Goal: Task Accomplishment & Management: Complete application form

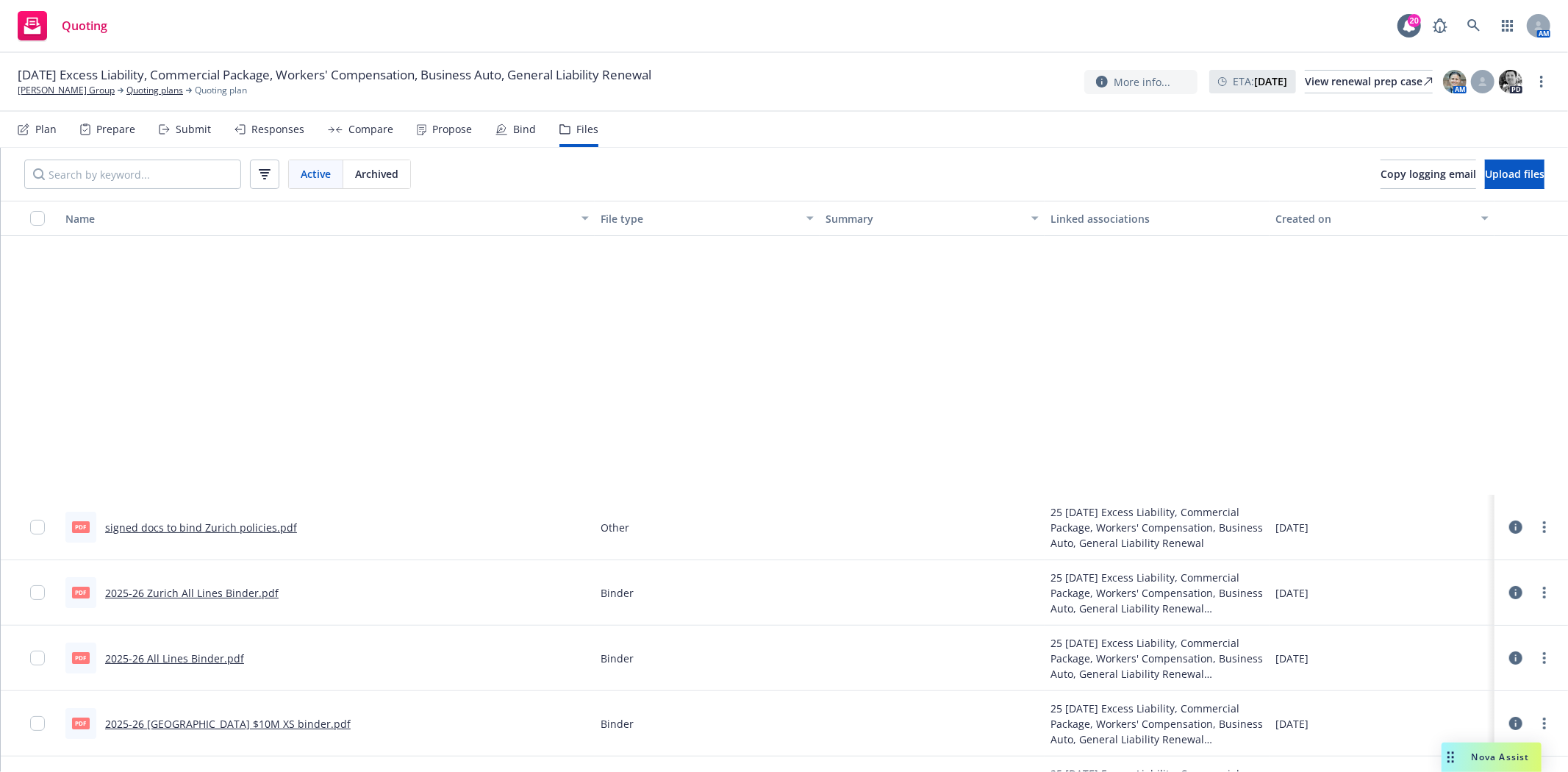
scroll to position [327, 0]
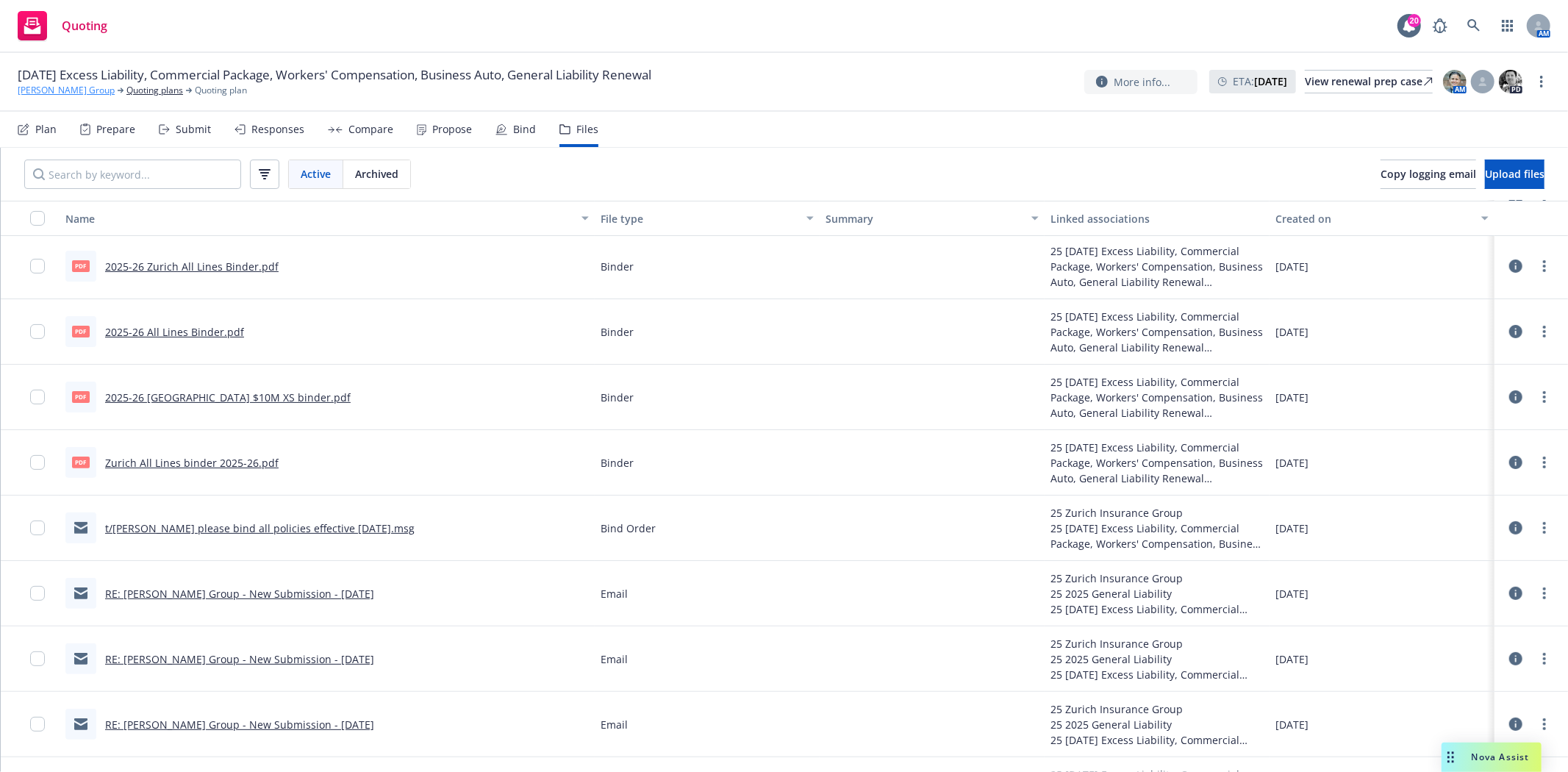
click at [45, 90] on link "[PERSON_NAME] Group" at bounding box center [66, 90] width 97 height 13
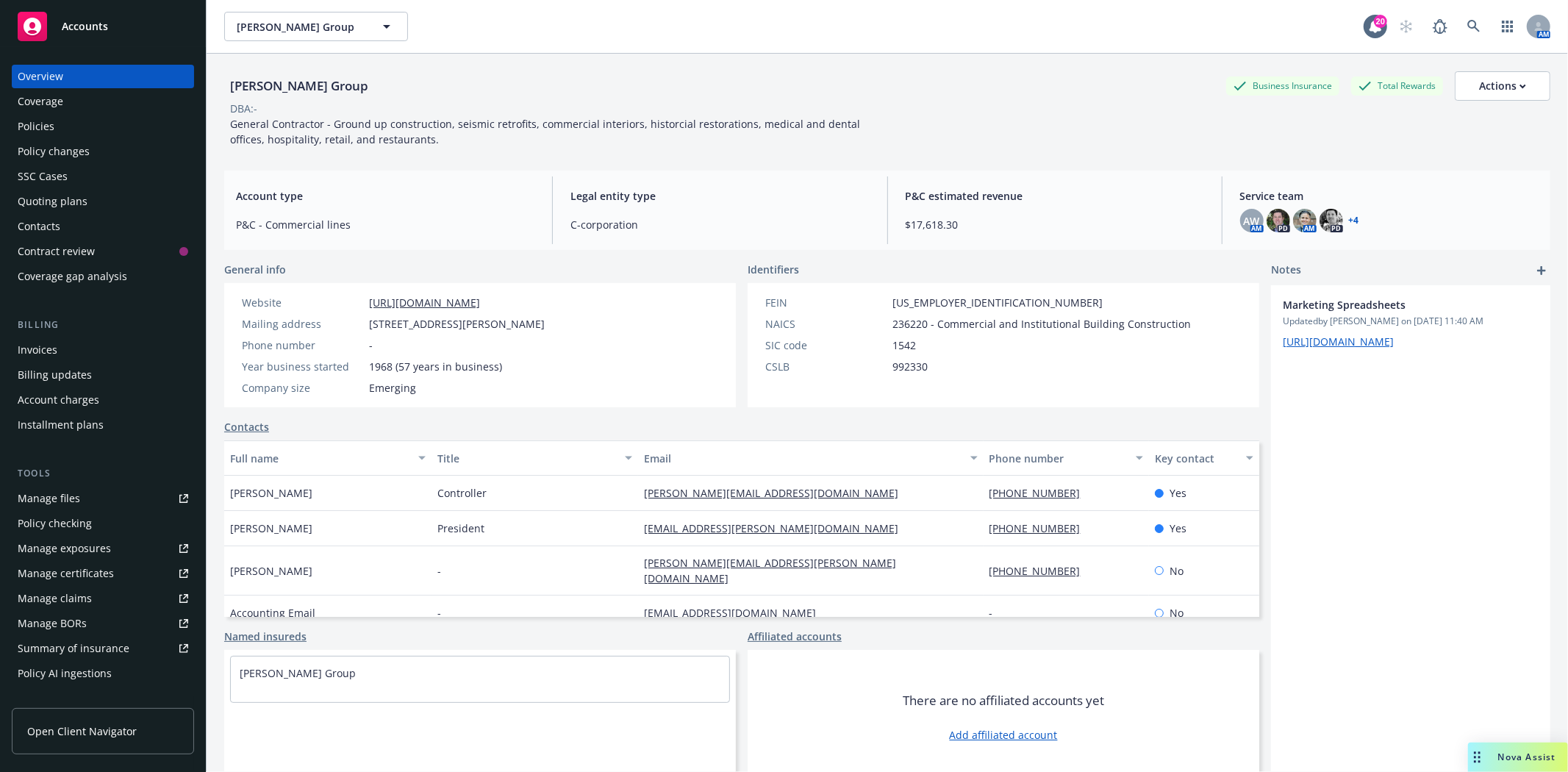
click at [78, 26] on span "Accounts" at bounding box center [85, 26] width 46 height 12
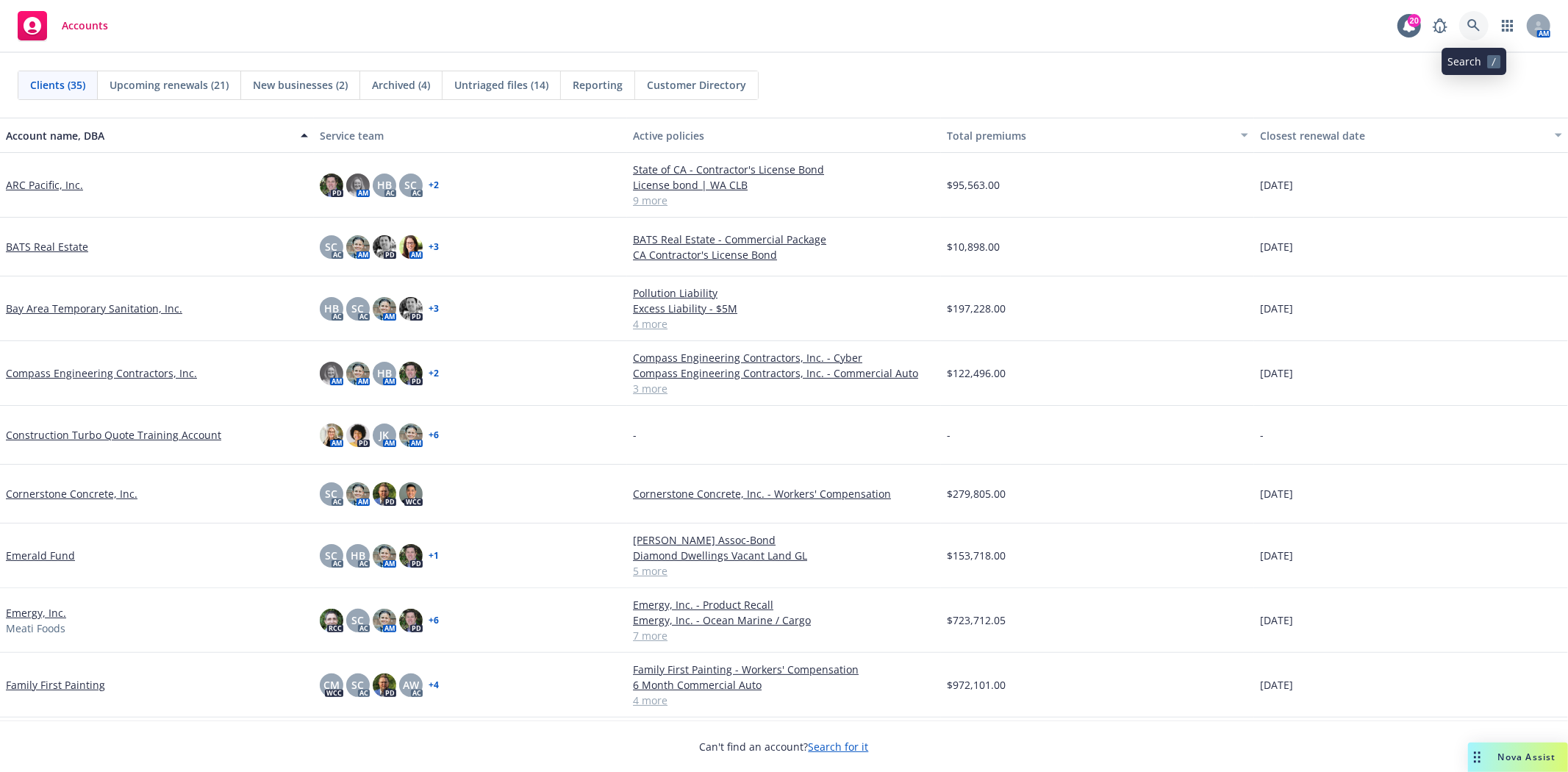
click at [1480, 25] on link at bounding box center [1474, 25] width 29 height 29
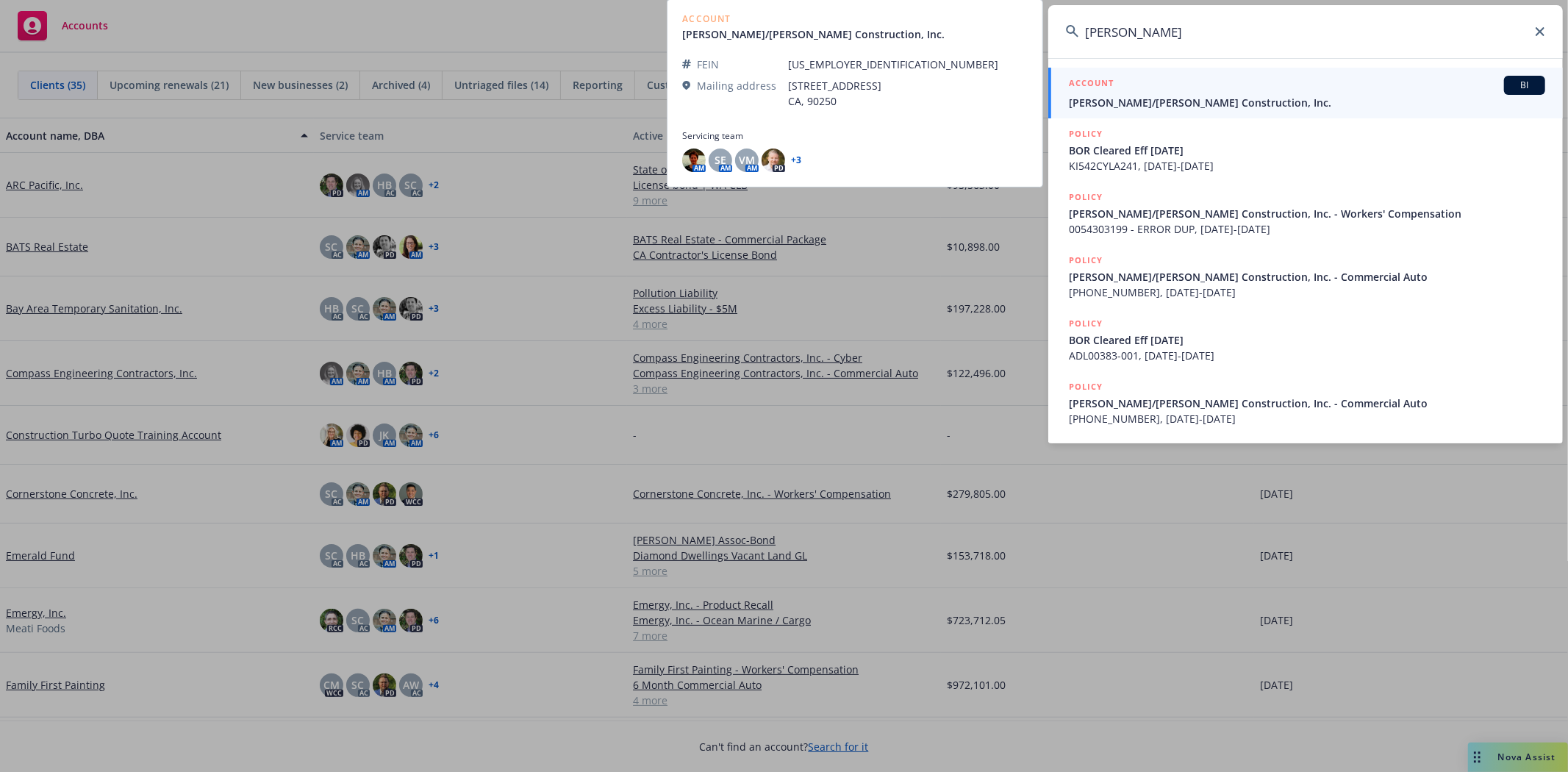
type input "drinkward"
click at [1143, 105] on span "Elliott/Drinkward Construction, Inc." at bounding box center [1306, 102] width 476 height 15
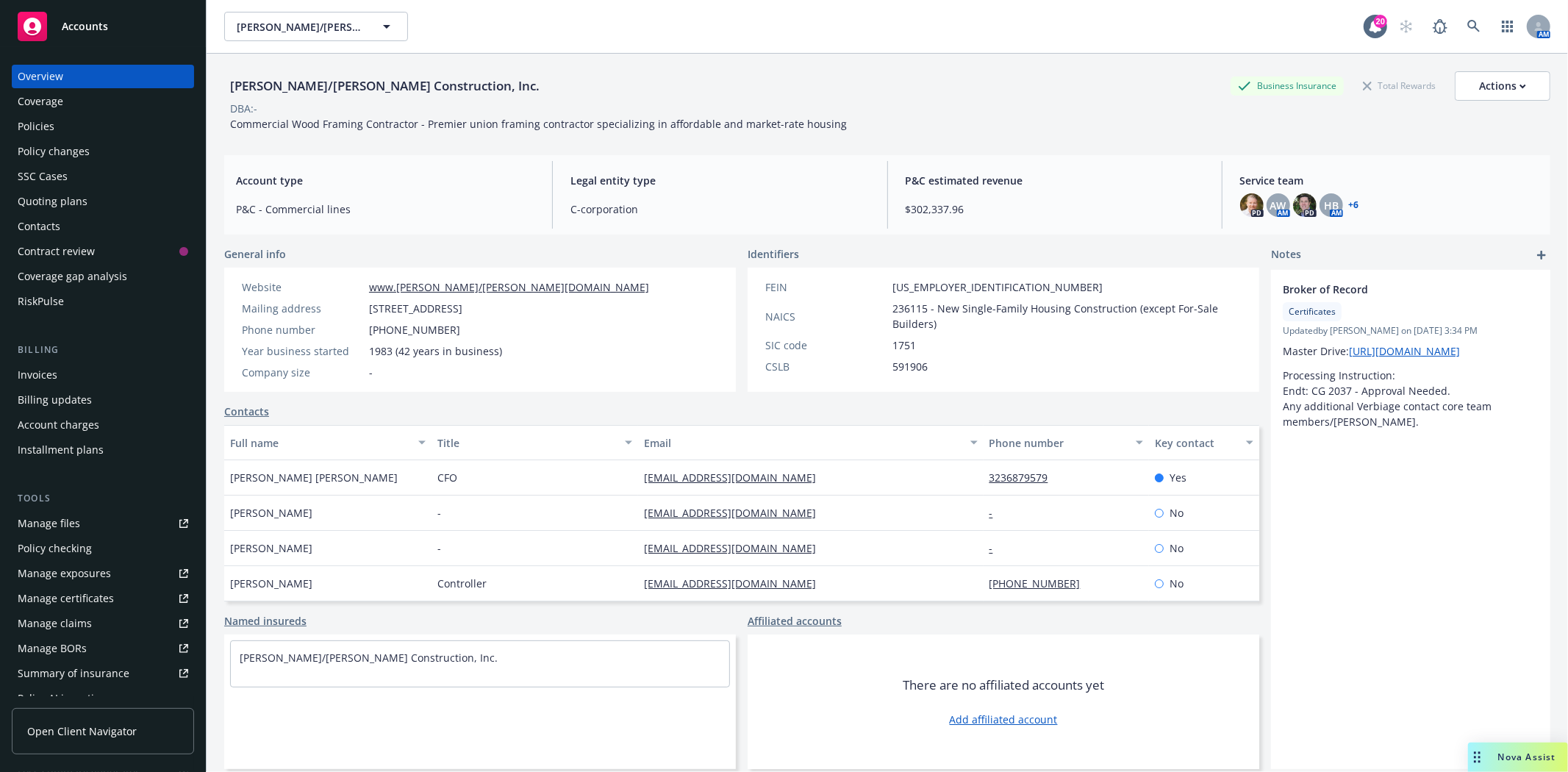
click at [60, 530] on div "Manage files" at bounding box center [48, 523] width 63 height 24
click at [75, 193] on div "Quoting plans" at bounding box center [52, 201] width 70 height 24
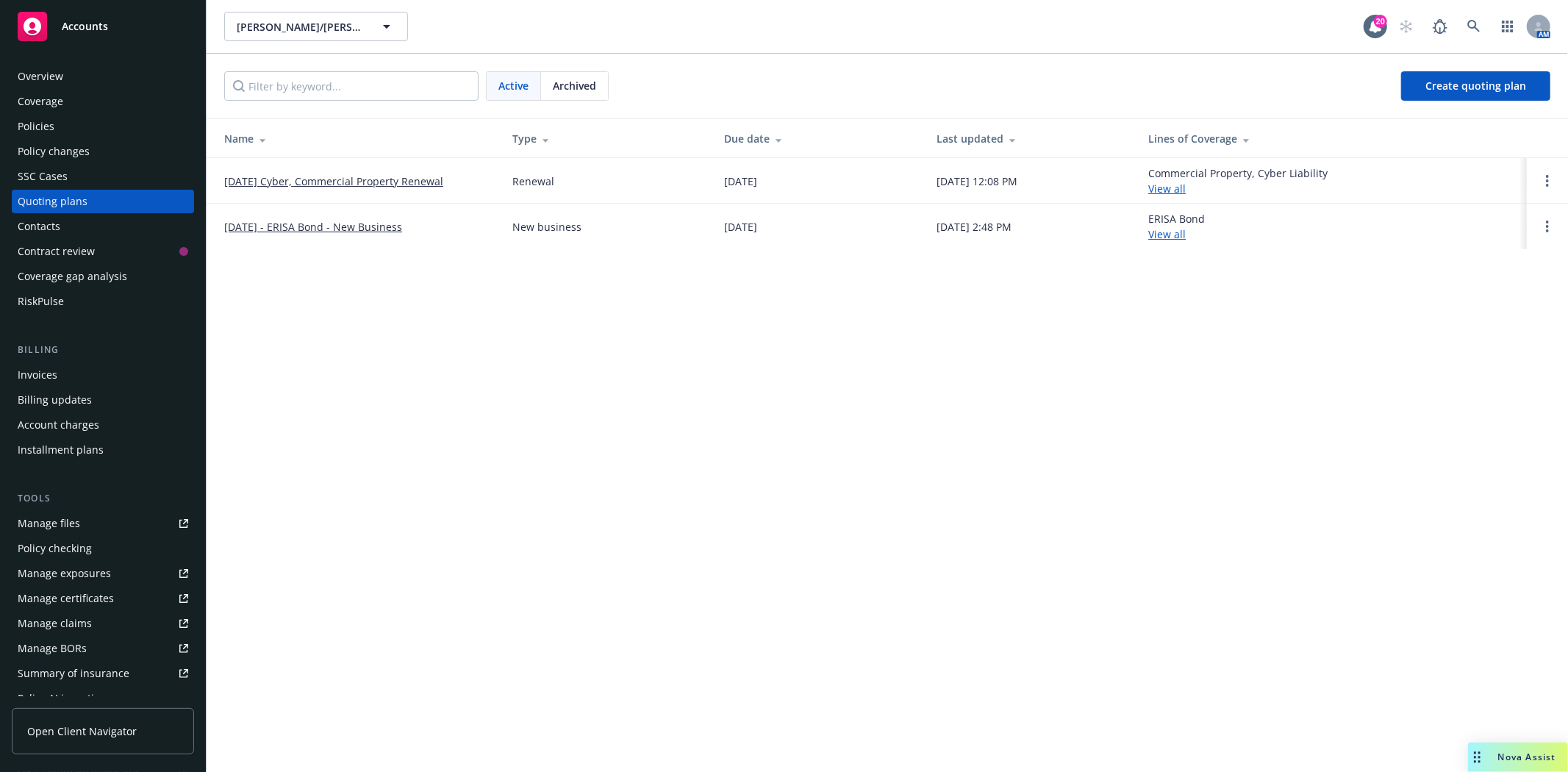
click at [270, 175] on link "11/25/25 Cyber, Commercial Property Renewal" at bounding box center [334, 181] width 219 height 15
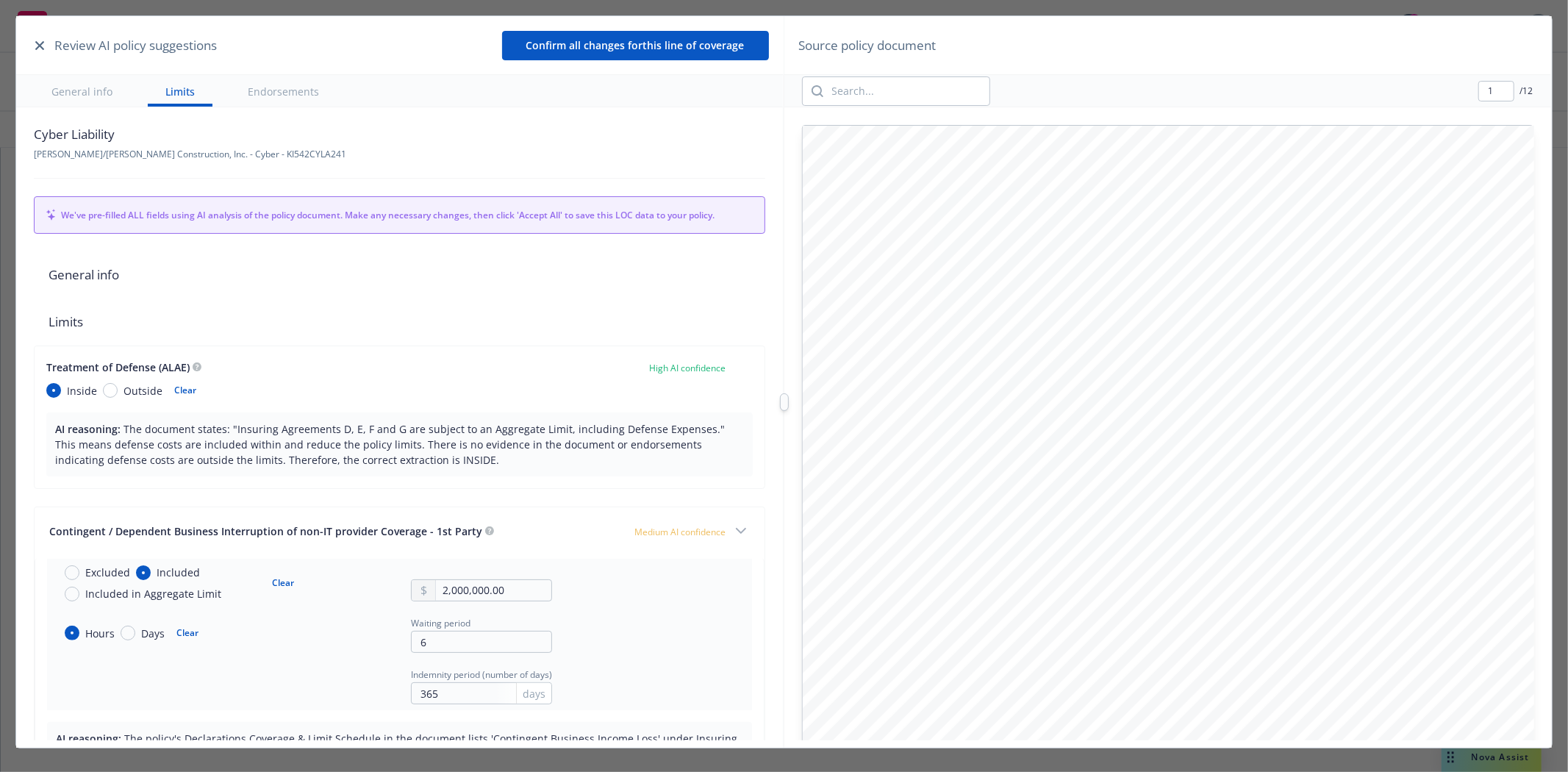
click at [40, 43] on icon "button" at bounding box center [40, 45] width 9 height 9
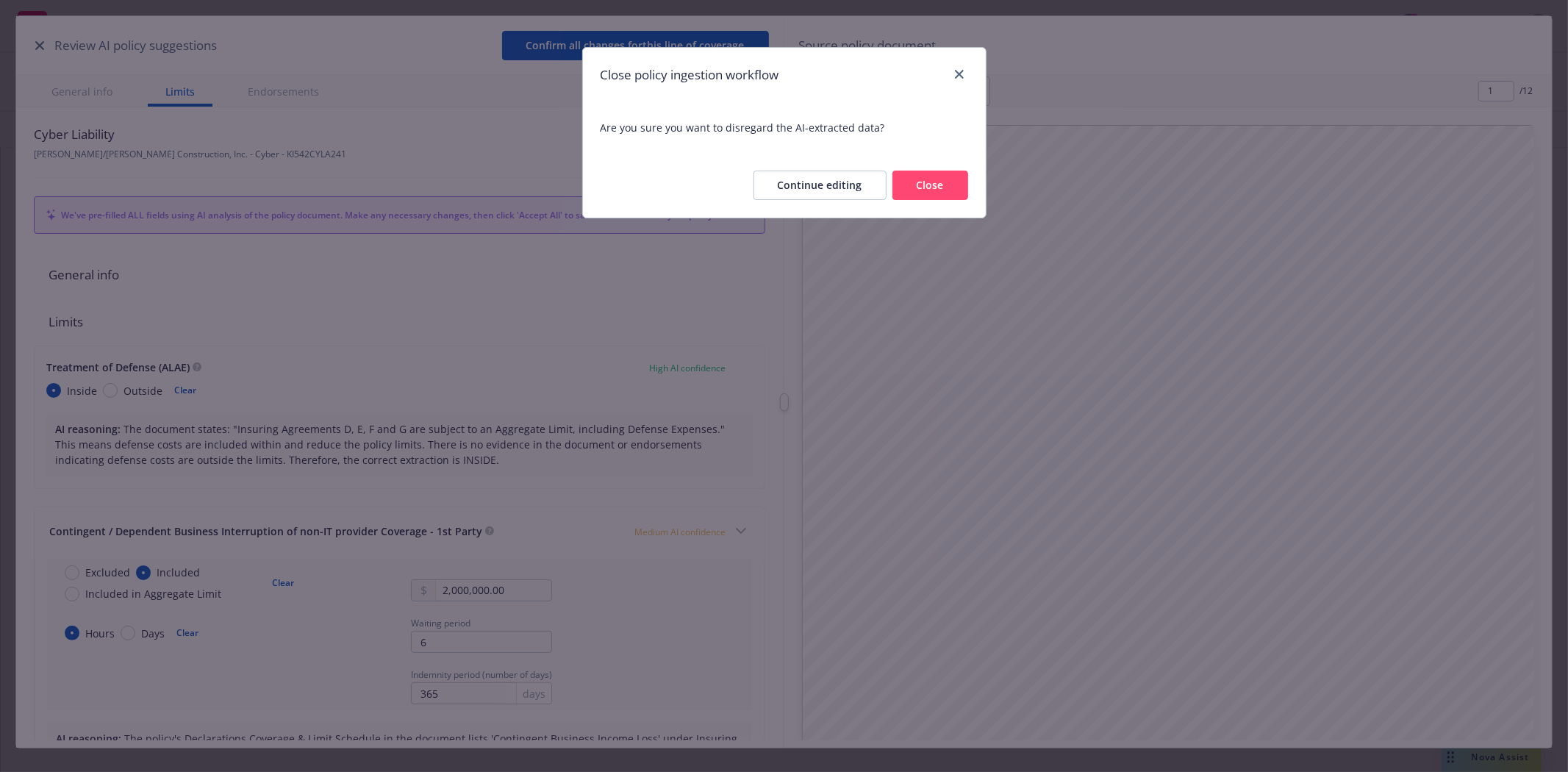
click at [944, 186] on button "Close" at bounding box center [931, 185] width 76 height 29
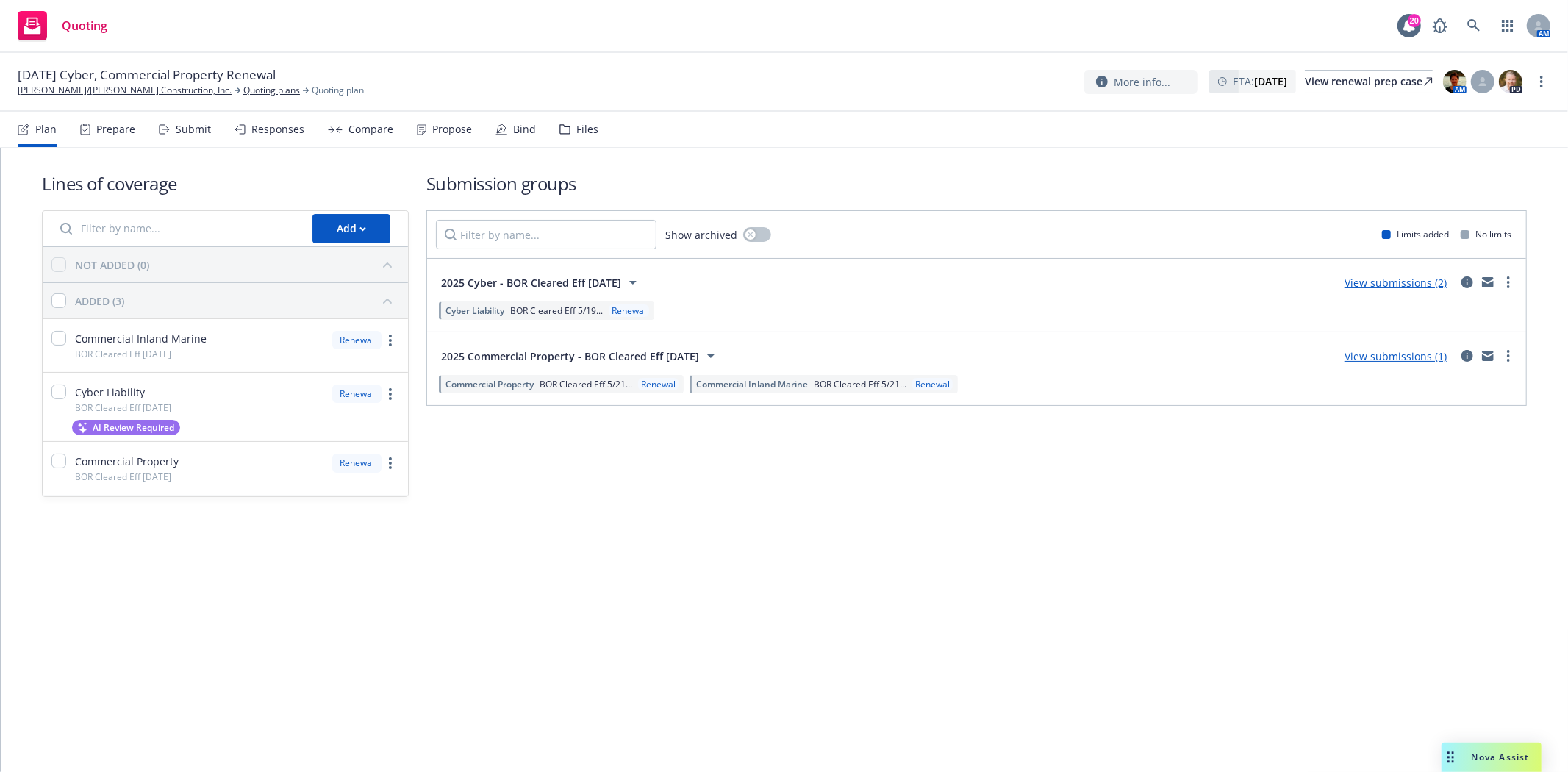
click at [568, 133] on div "Files" at bounding box center [579, 129] width 39 height 36
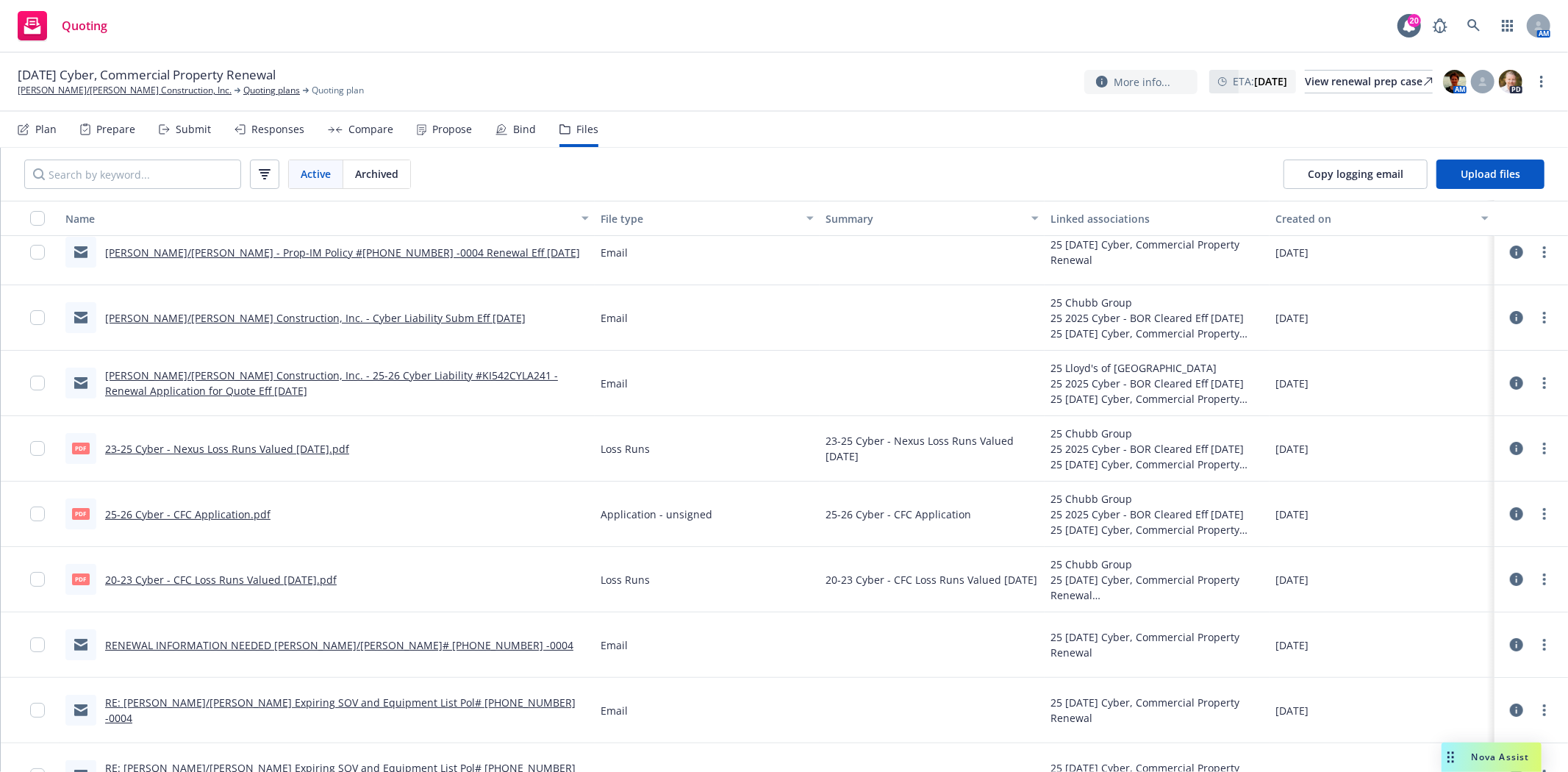
scroll to position [163, 0]
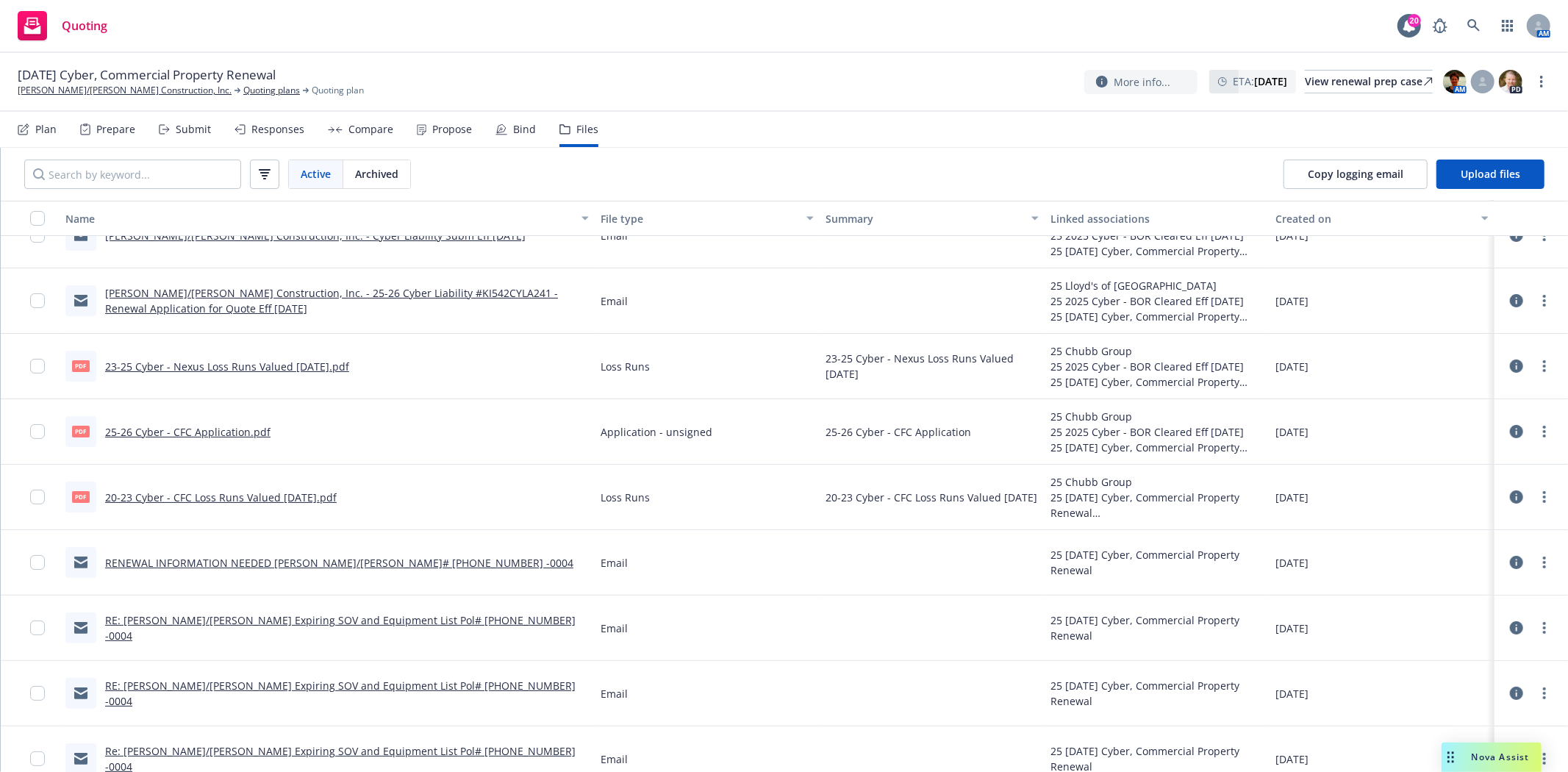
click at [313, 561] on link "RENEWAL INFORMATION NEEDED Elliott/Drinkward Pol# 710-03-97-60 -0004" at bounding box center [339, 563] width 468 height 14
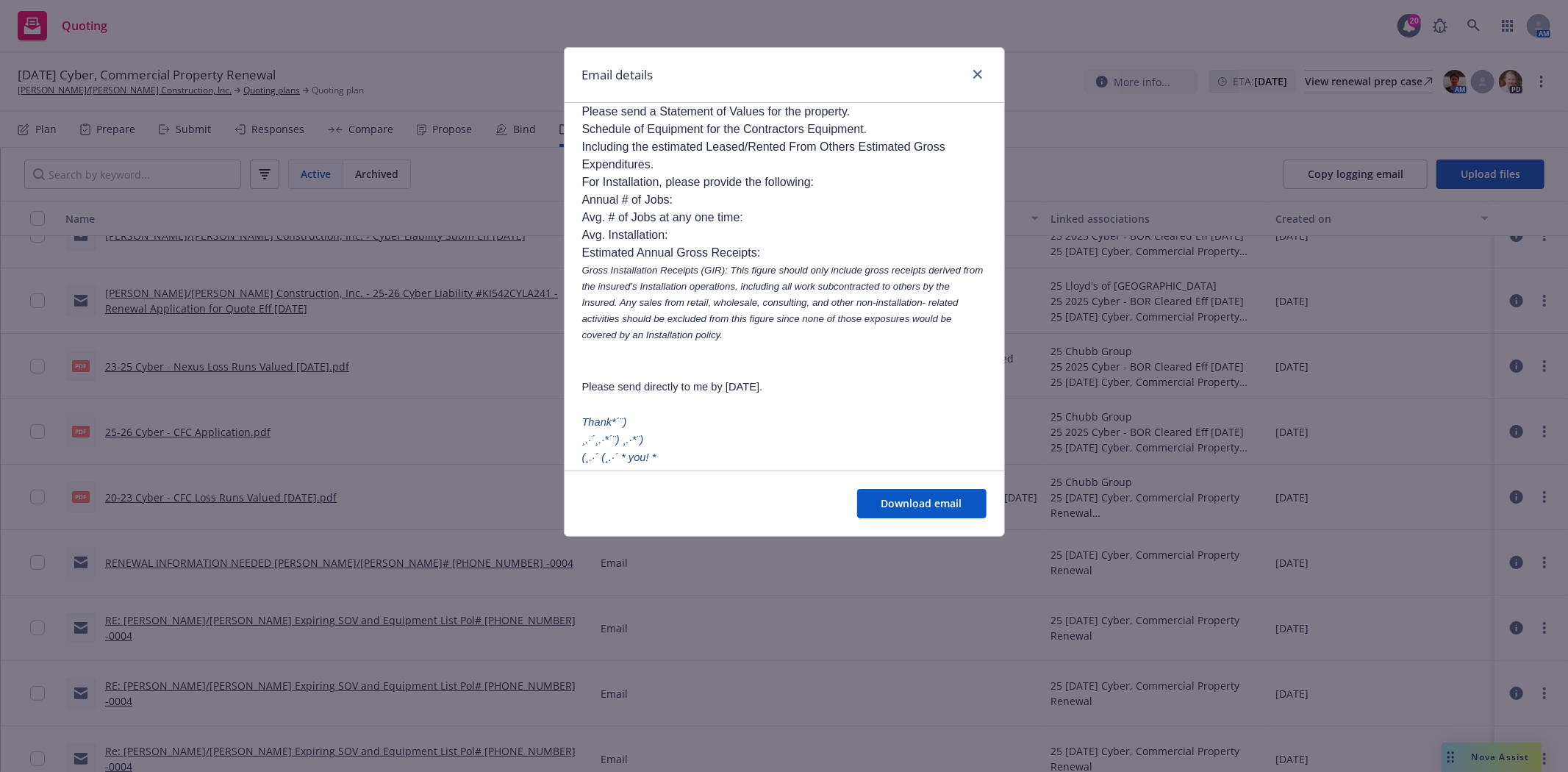
scroll to position [245, 0]
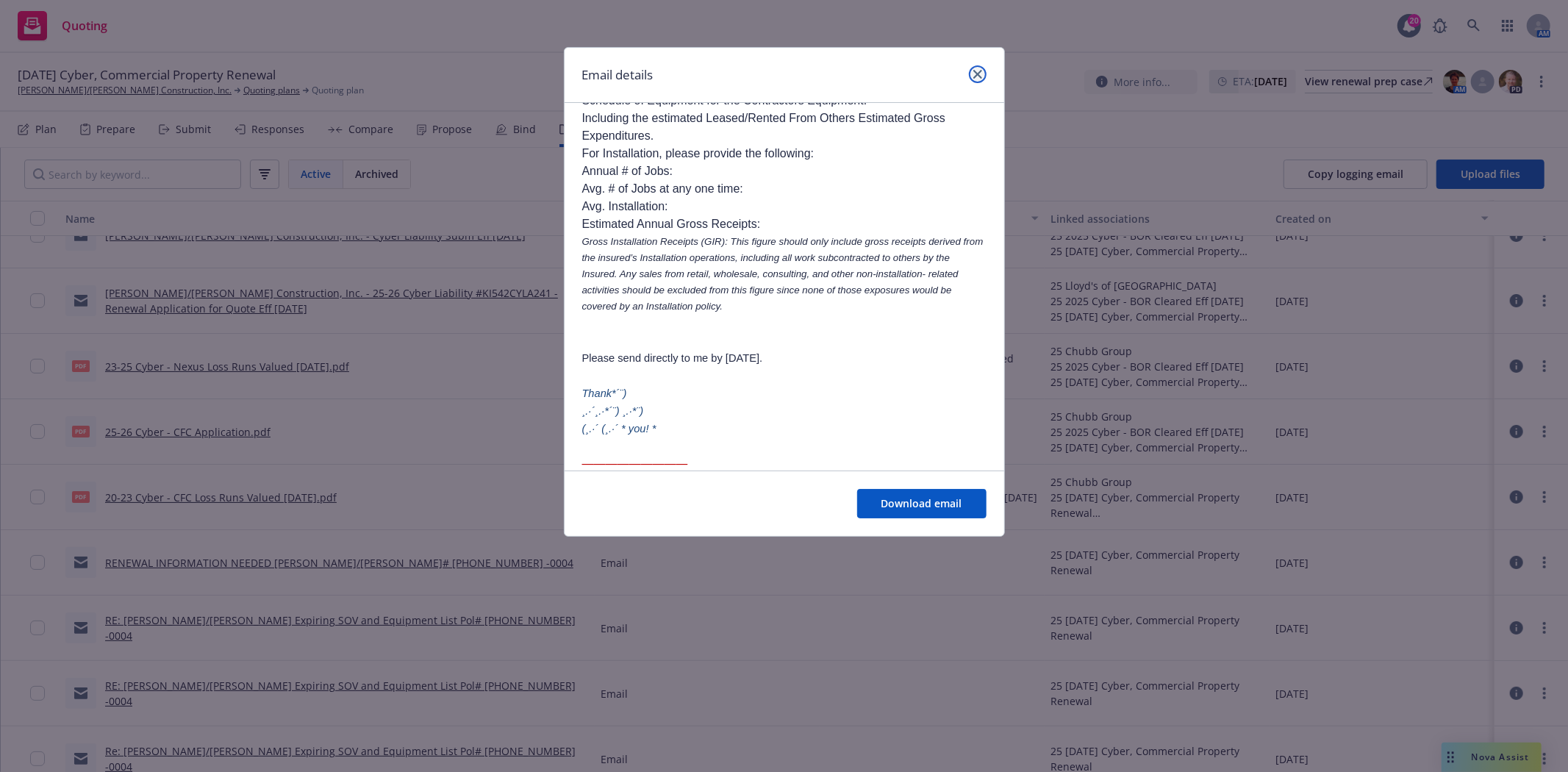
click at [976, 76] on icon "close" at bounding box center [977, 74] width 9 height 9
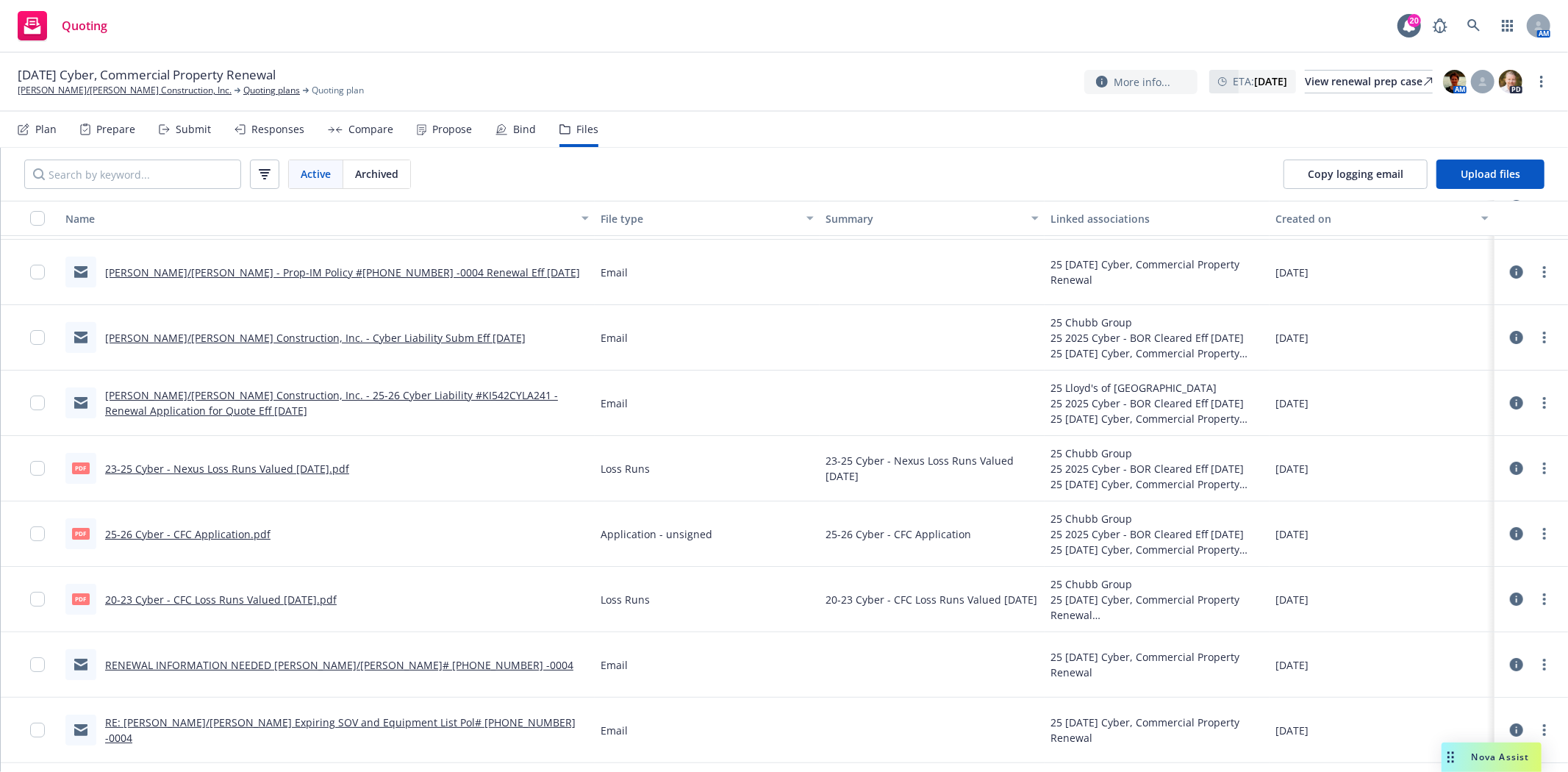
scroll to position [0, 0]
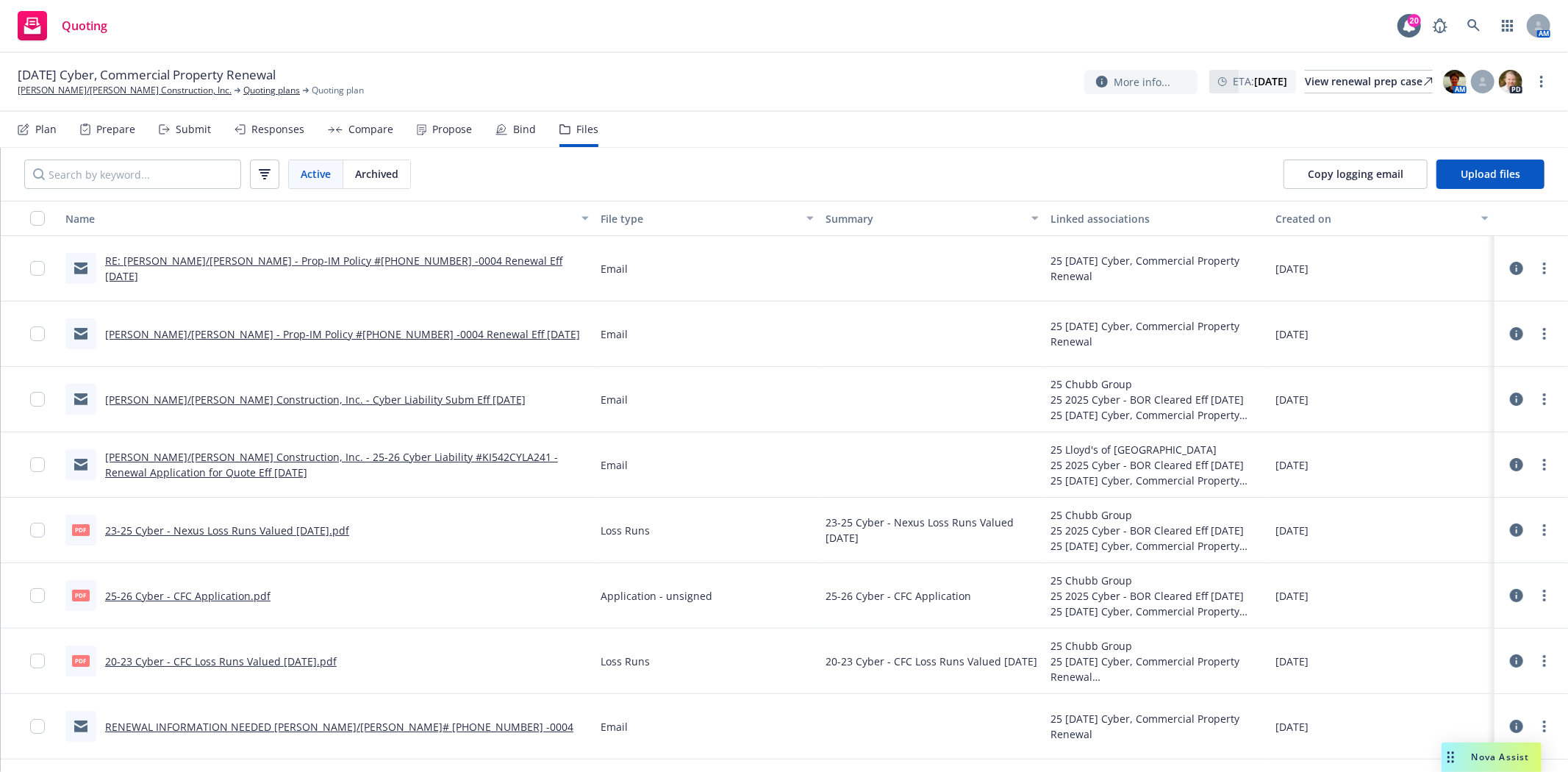
click at [187, 136] on div "Submit" at bounding box center [185, 129] width 52 height 36
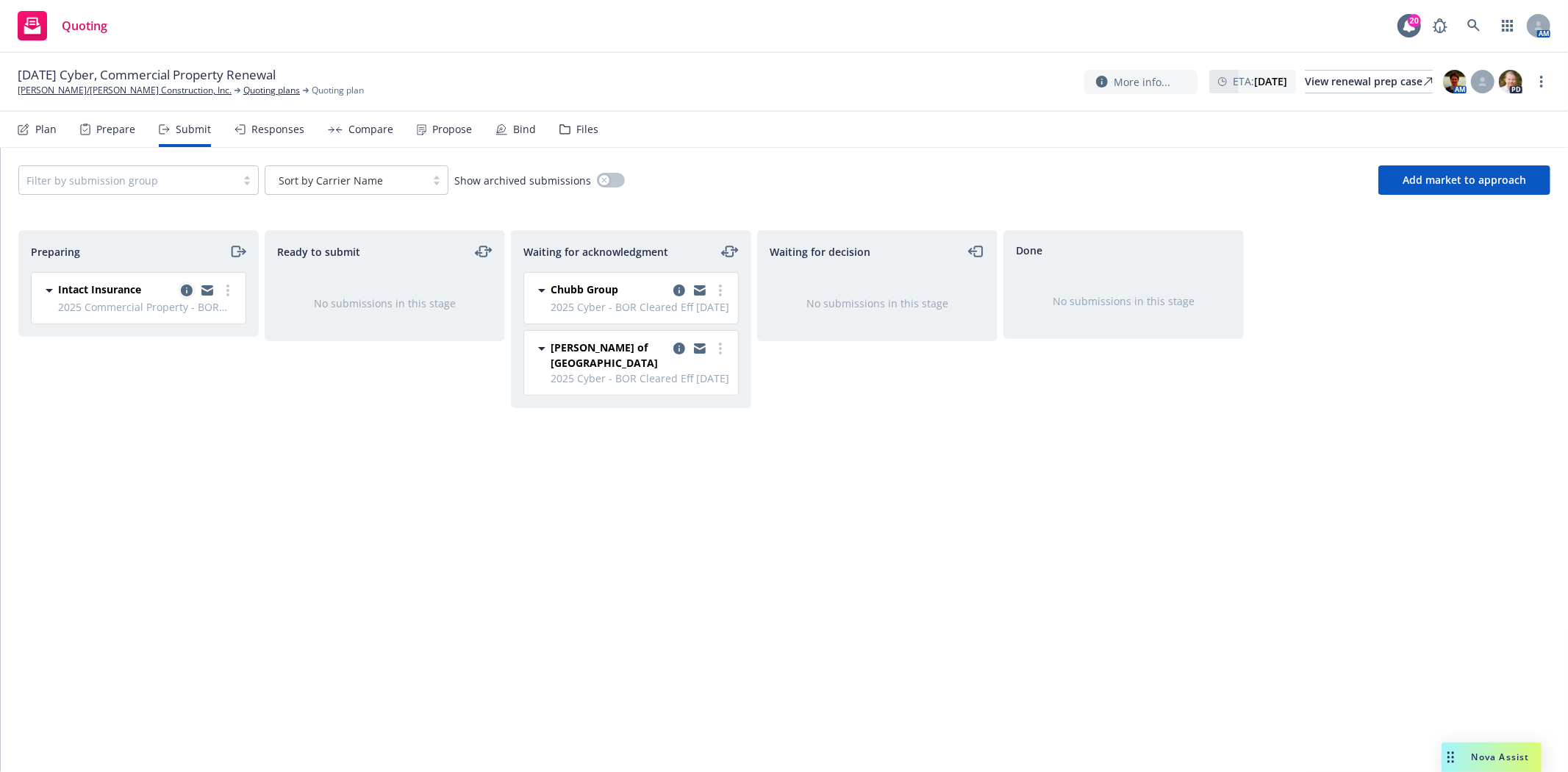
click at [181, 288] on icon "copy logging email" at bounding box center [186, 290] width 12 height 12
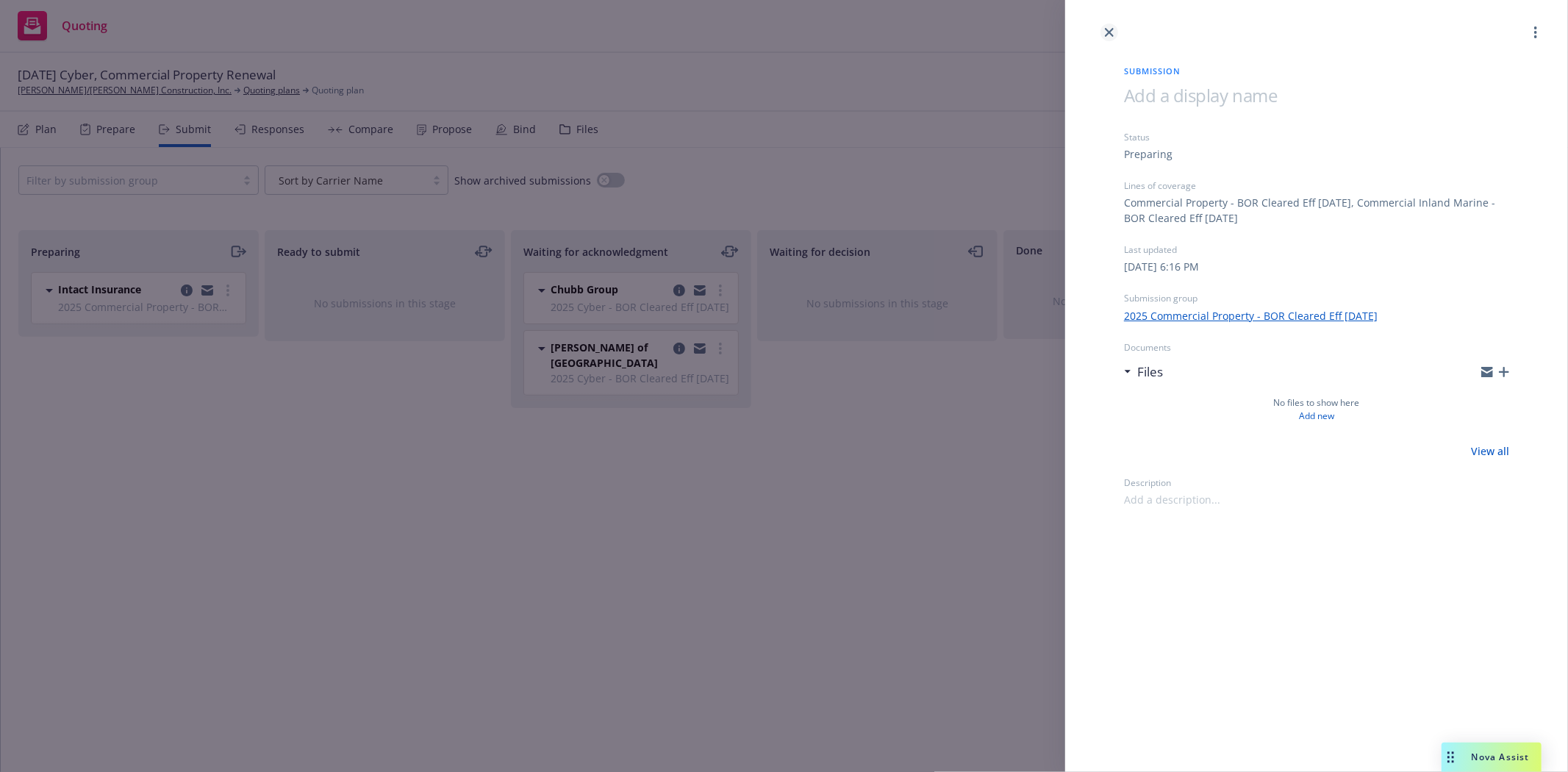
click at [1105, 31] on icon "close" at bounding box center [1109, 32] width 9 height 9
